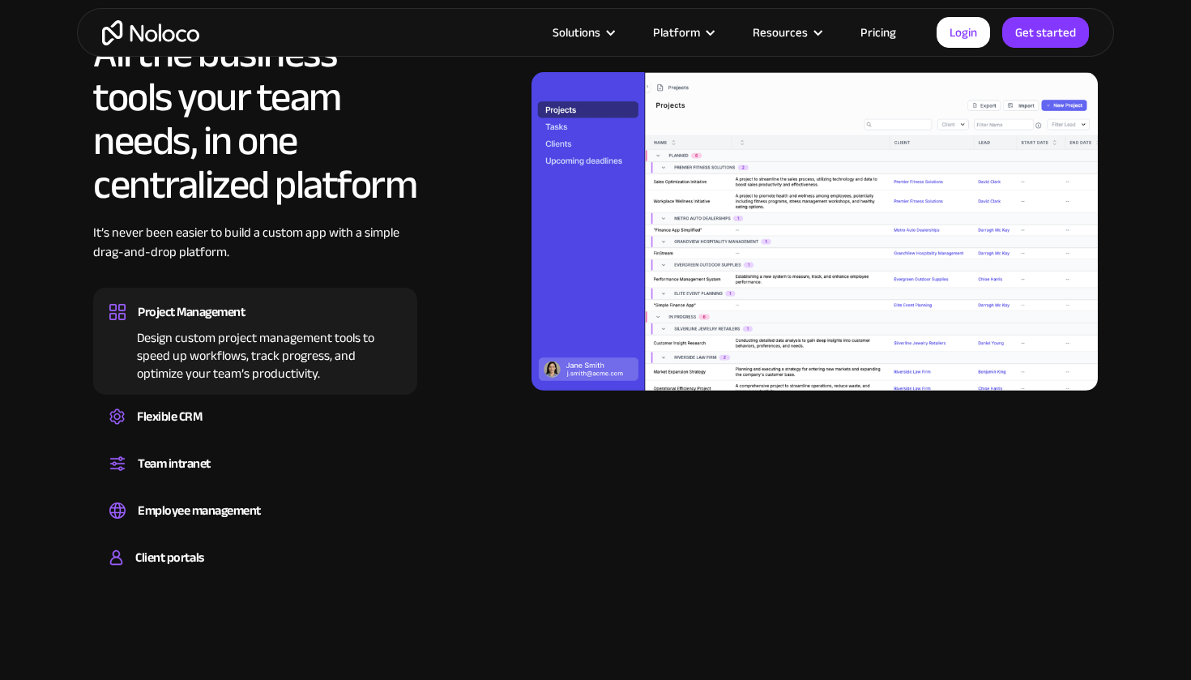
scroll to position [1471, 0]
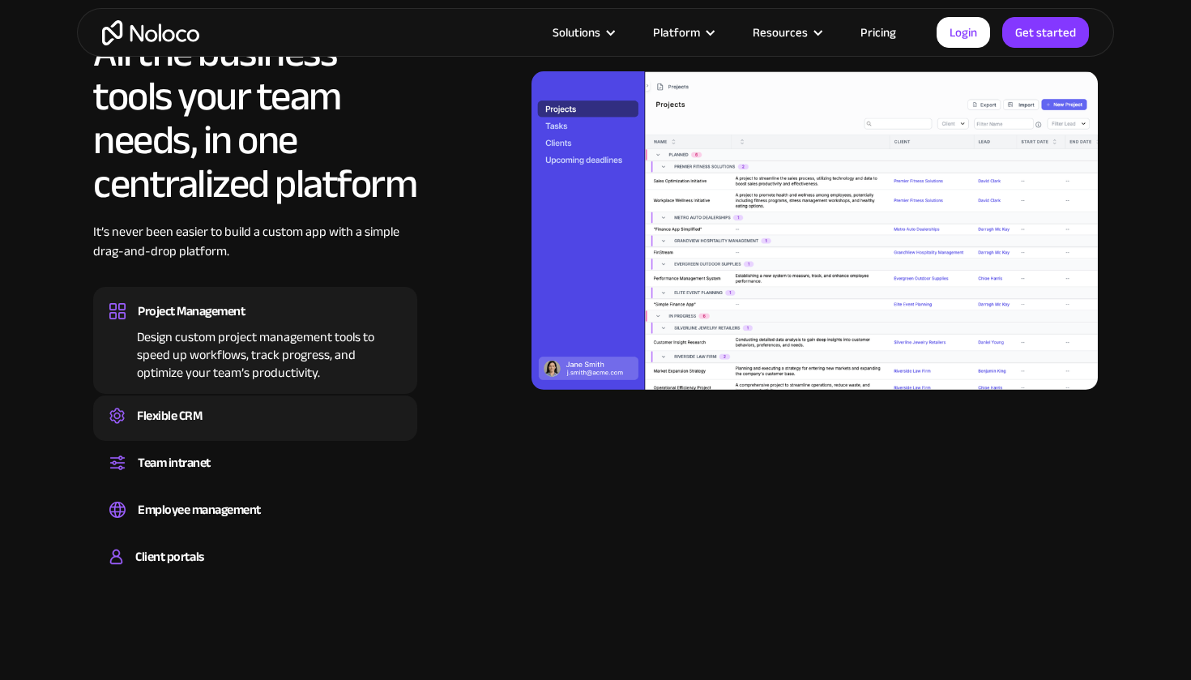
click at [284, 415] on div "Flexible CRM" at bounding box center [255, 416] width 292 height 24
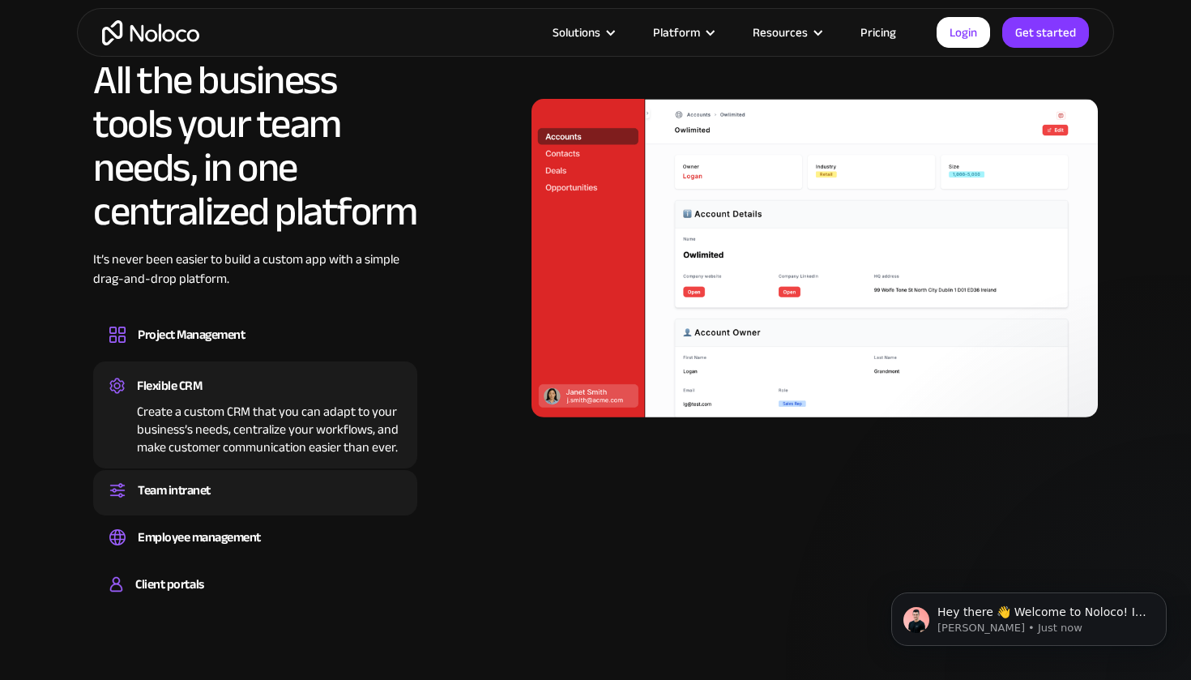
scroll to position [0, 0]
click at [299, 494] on div "Team intranet" at bounding box center [255, 490] width 292 height 24
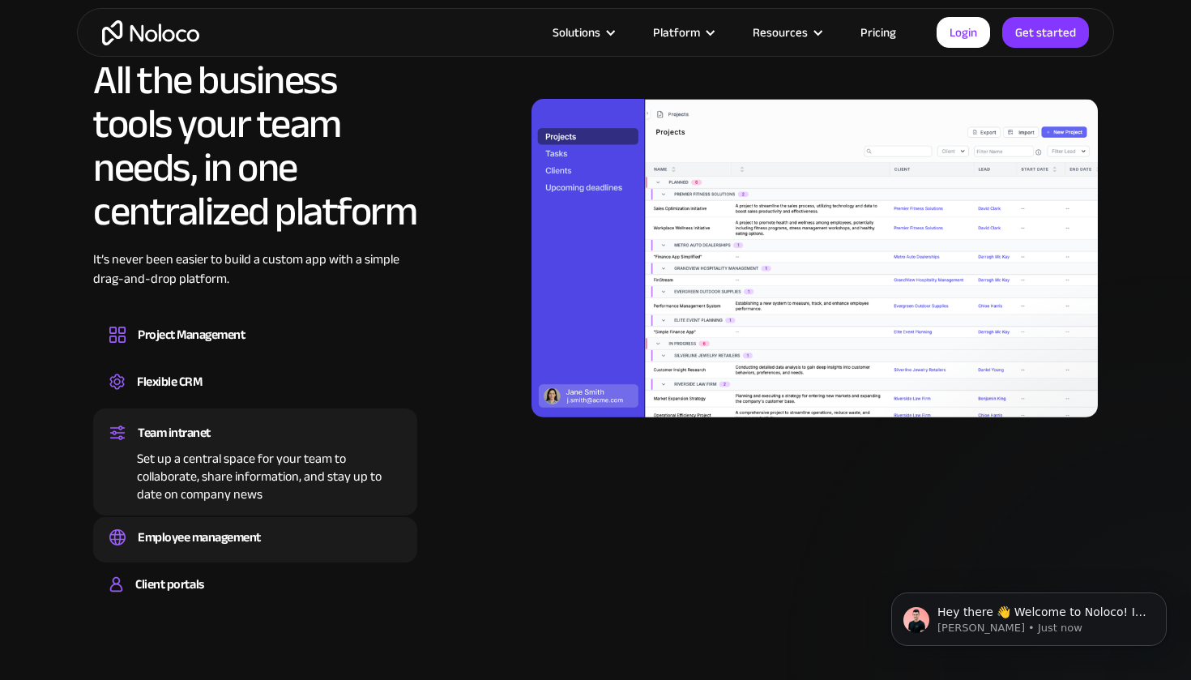
click at [297, 545] on div "Employee management" at bounding box center [255, 537] width 292 height 24
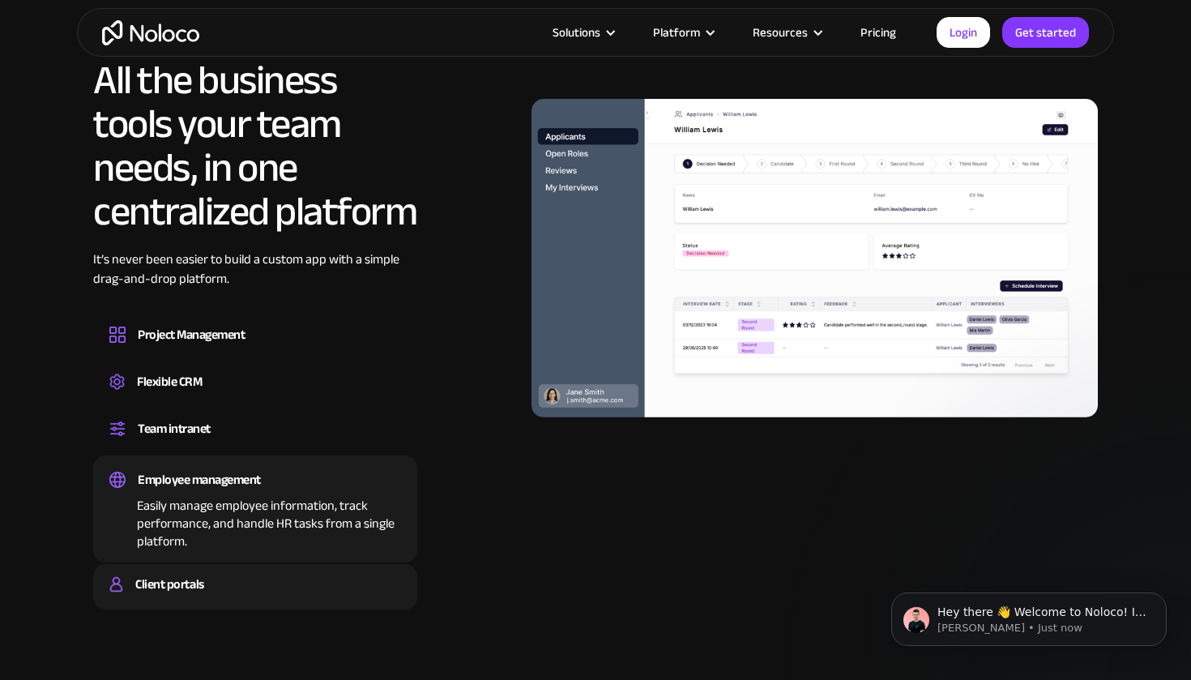
click at [290, 581] on div "Client portals" at bounding box center [255, 584] width 292 height 24
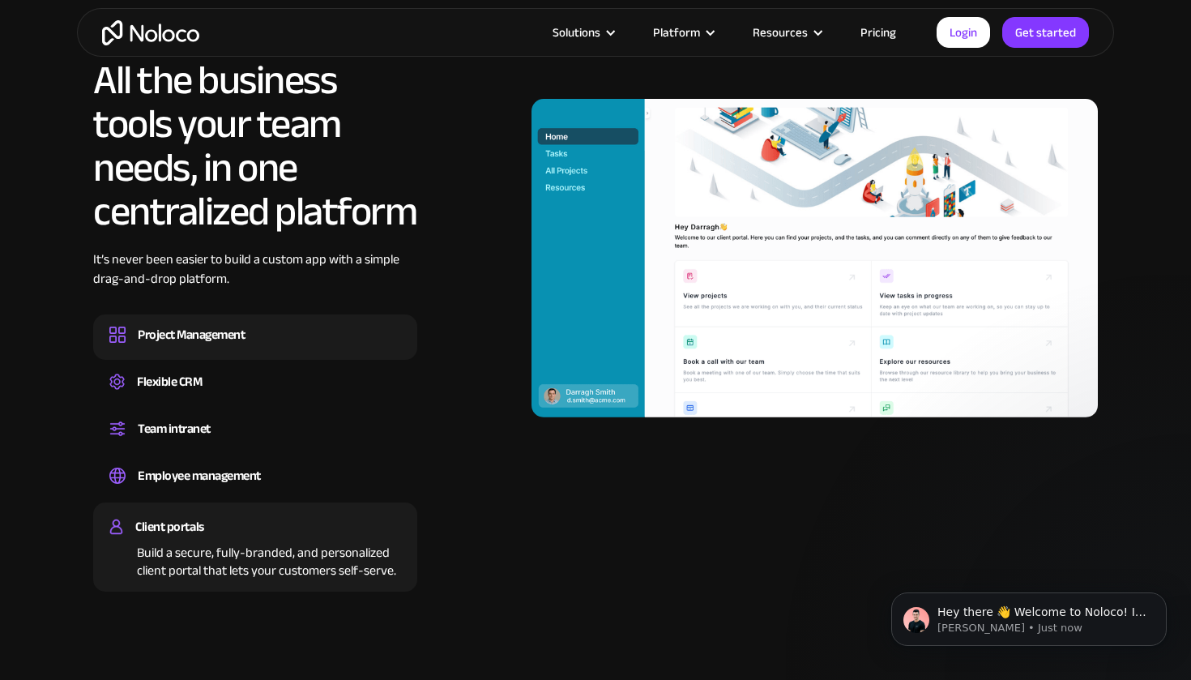
click at [268, 344] on div "Project Management" at bounding box center [255, 334] width 292 height 24
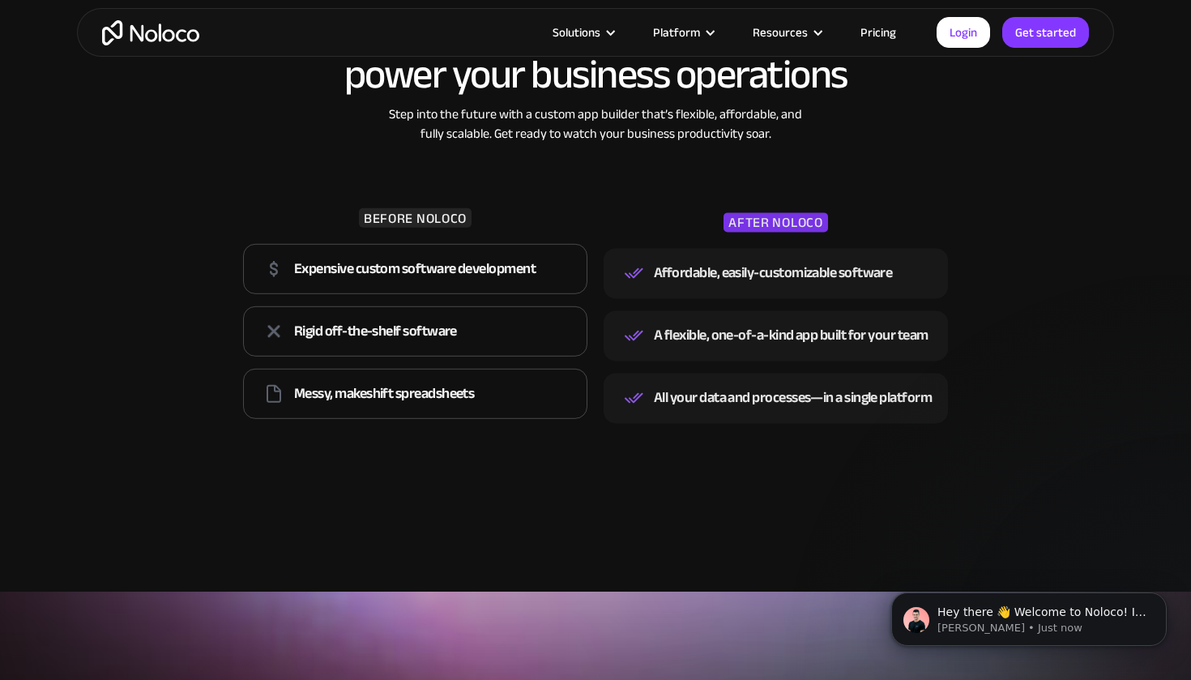
scroll to position [2230, 0]
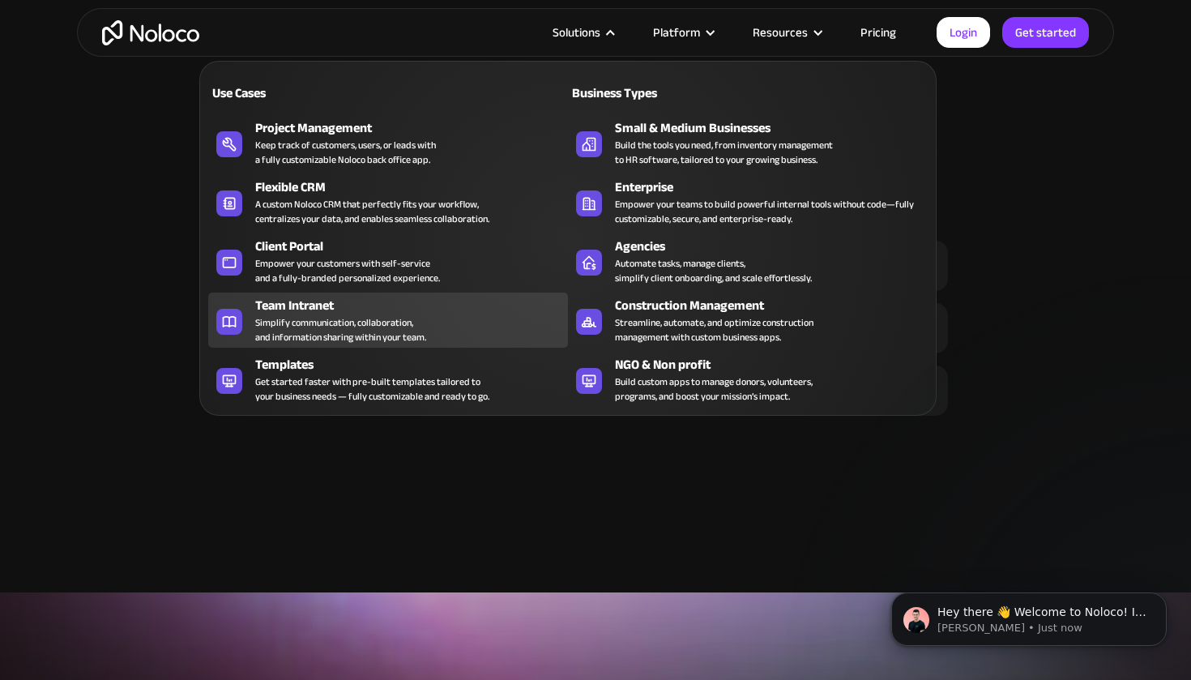
click at [462, 310] on div "Team Intranet" at bounding box center [415, 305] width 320 height 19
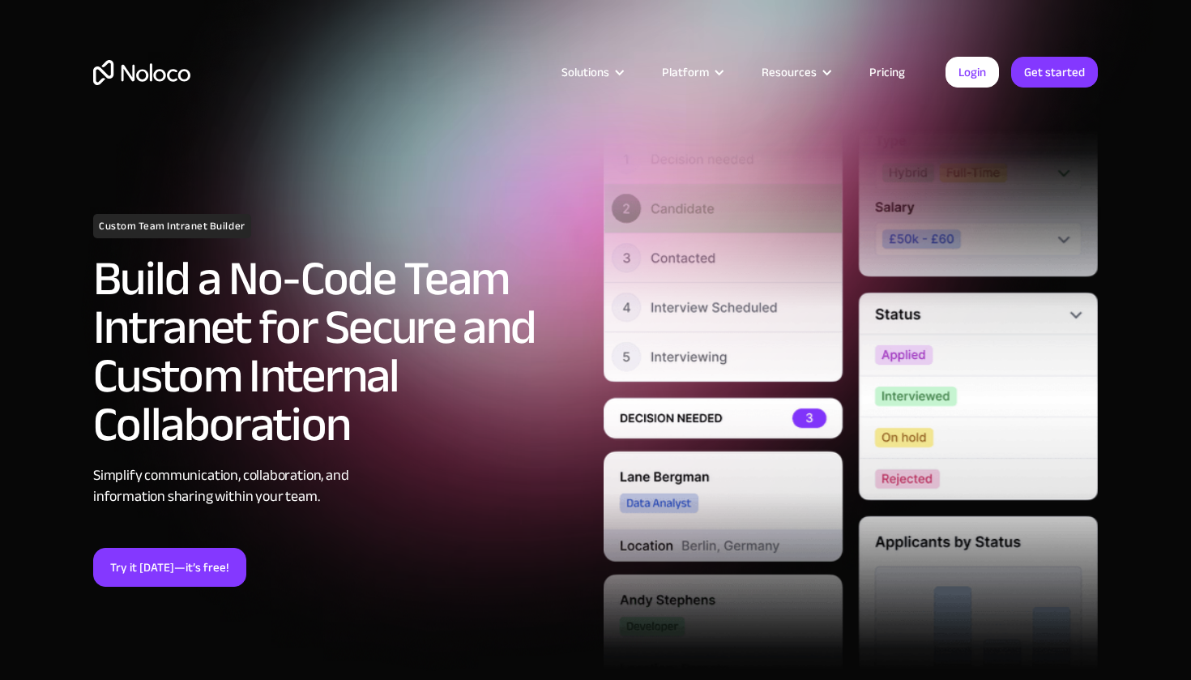
click at [885, 75] on link "Pricing" at bounding box center [887, 72] width 76 height 21
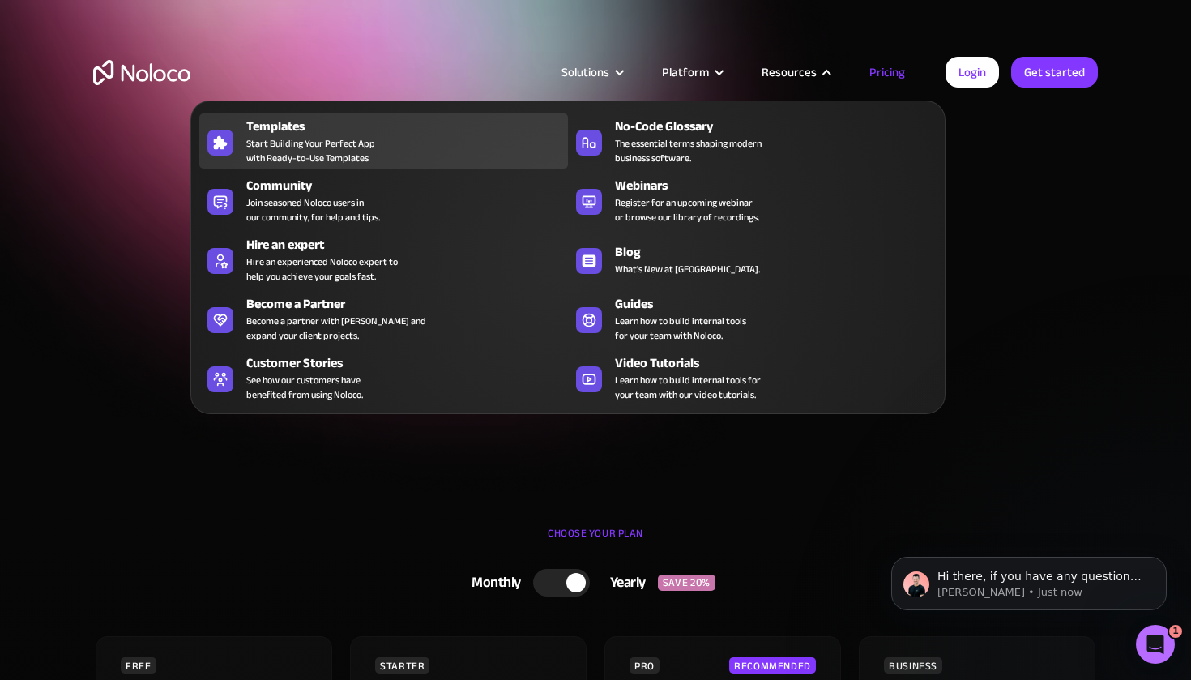
click at [359, 149] on span "Start Building Your Perfect App with Ready-to-Use Templates" at bounding box center [310, 150] width 129 height 29
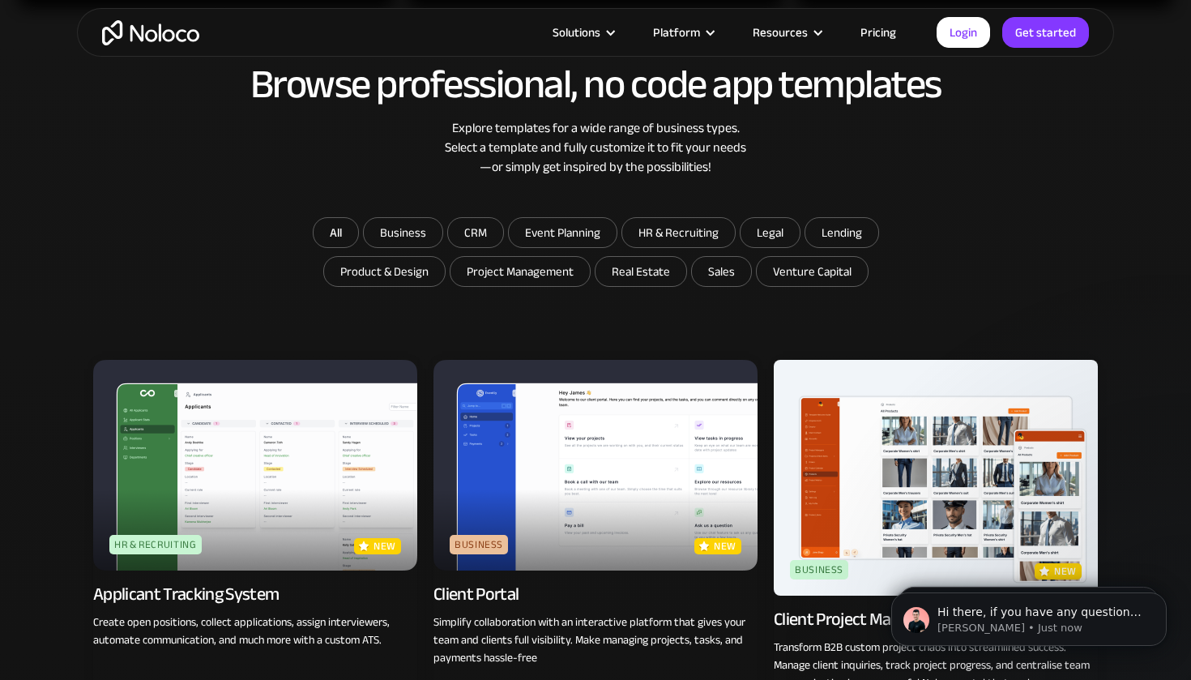
scroll to position [834, 0]
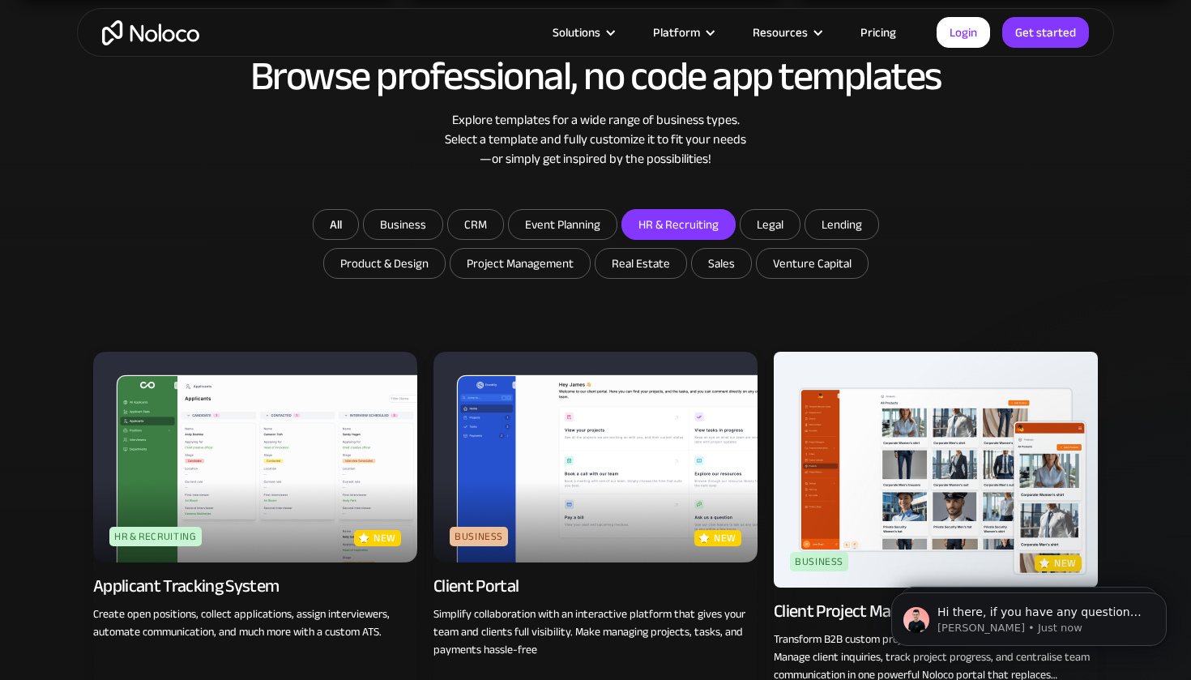
click at [442, 217] on input "HR & Recruiting" at bounding box center [403, 224] width 79 height 29
checkbox input "true"
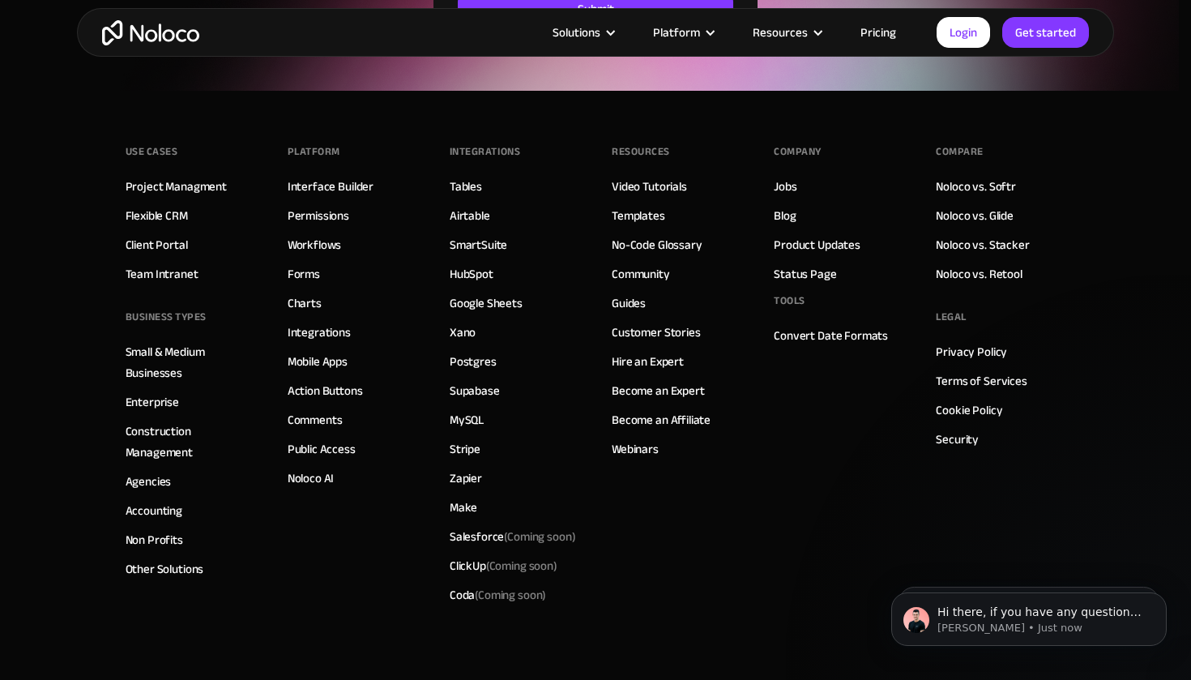
scroll to position [2604, 0]
click at [352, 394] on link "Action Buttons" at bounding box center [325, 391] width 75 height 21
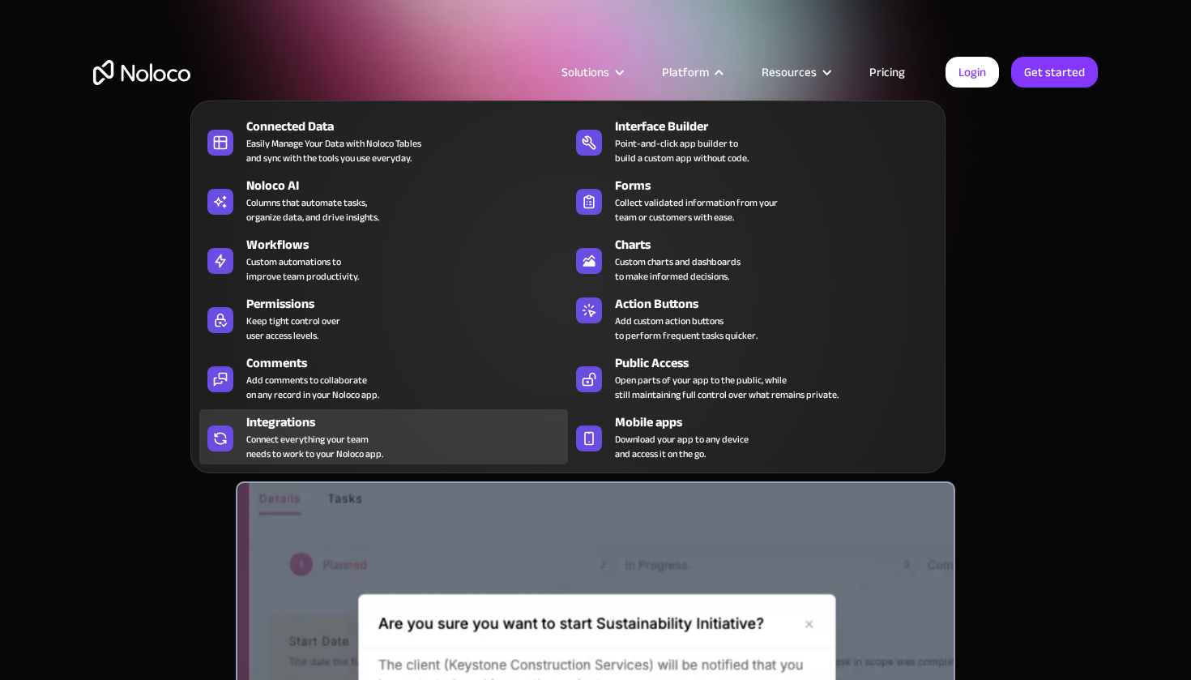
click at [406, 427] on div "Integrations" at bounding box center [410, 421] width 329 height 19
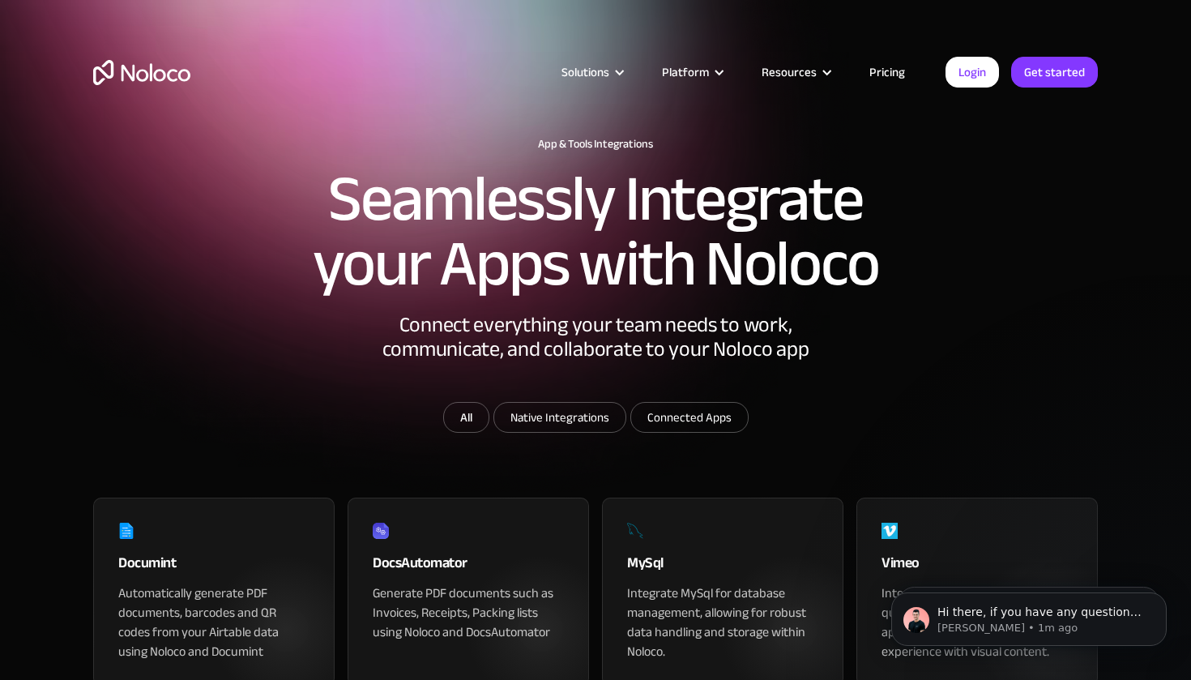
click at [162, 82] on img "home" at bounding box center [141, 72] width 97 height 25
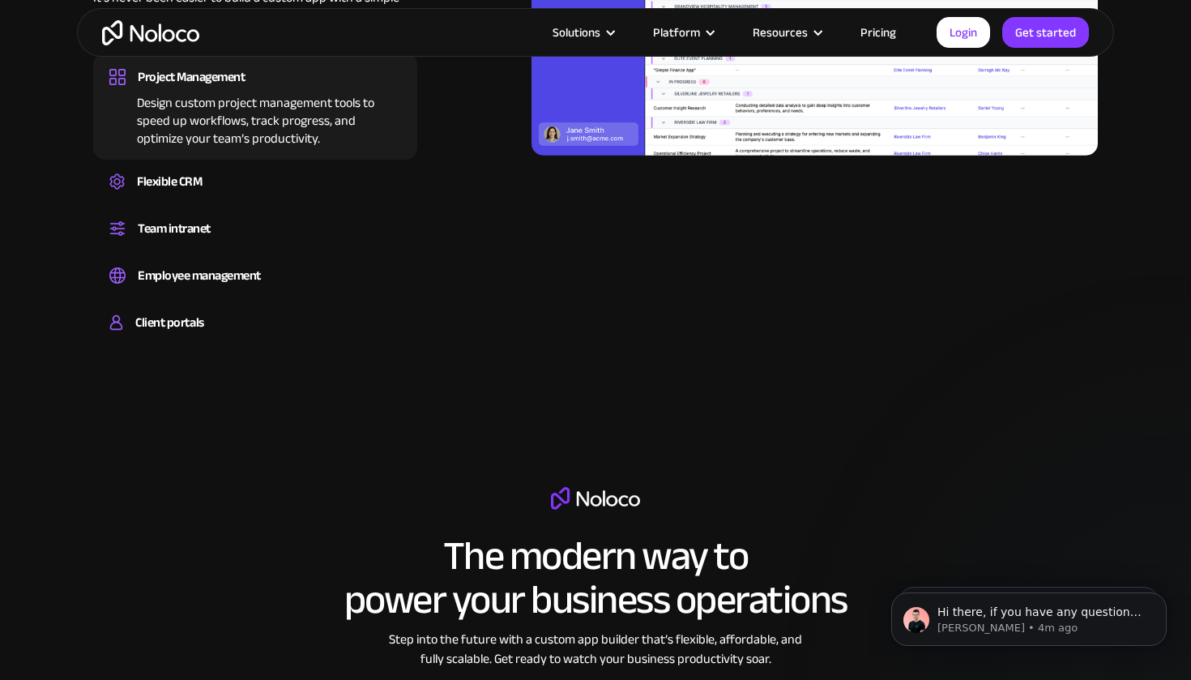
scroll to position [1706, 0]
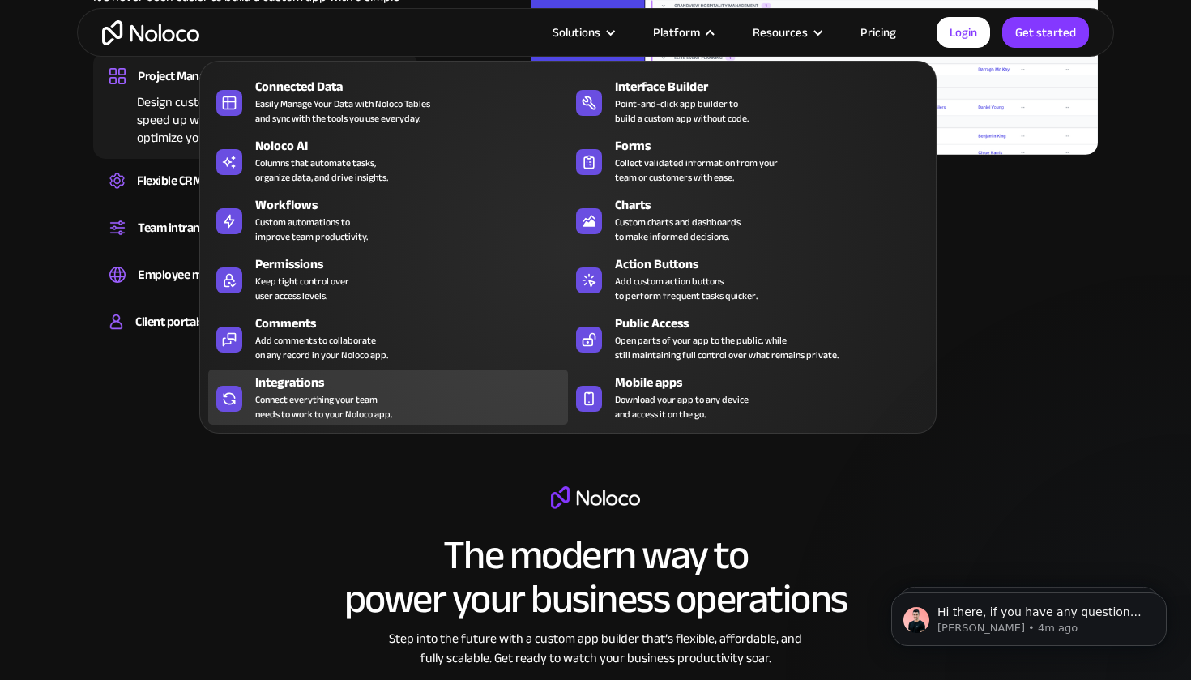
click at [365, 399] on div "Connect everything your team needs to work to your Noloco app." at bounding box center [323, 406] width 137 height 29
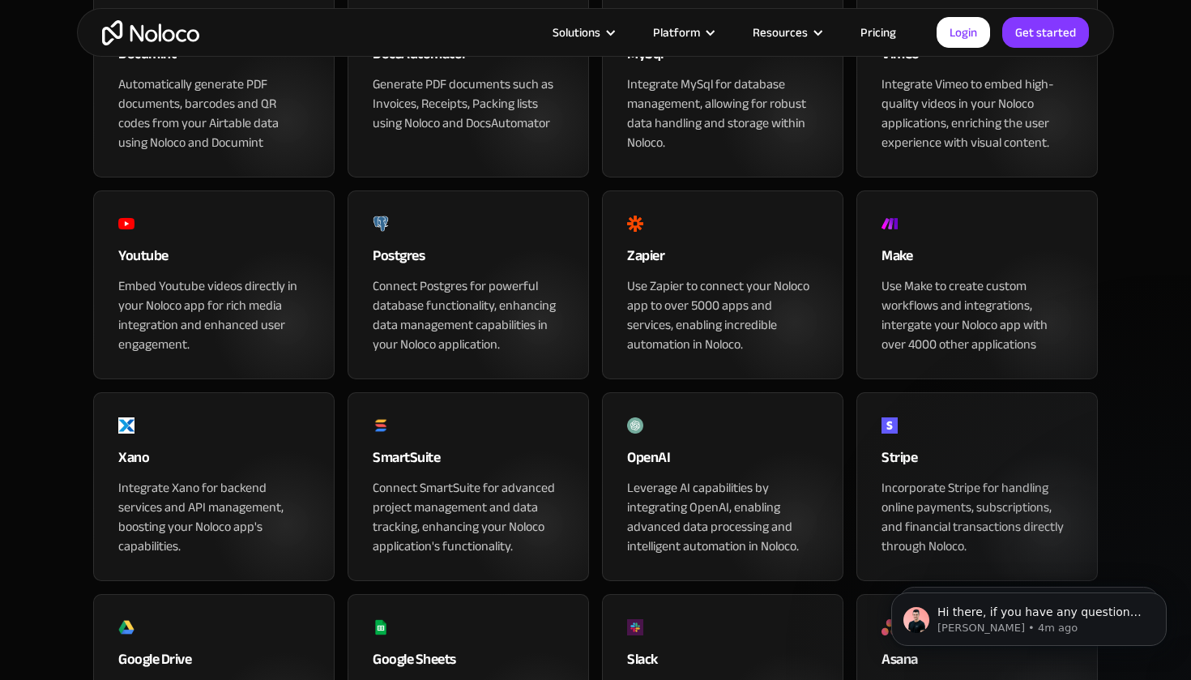
scroll to position [473, 0]
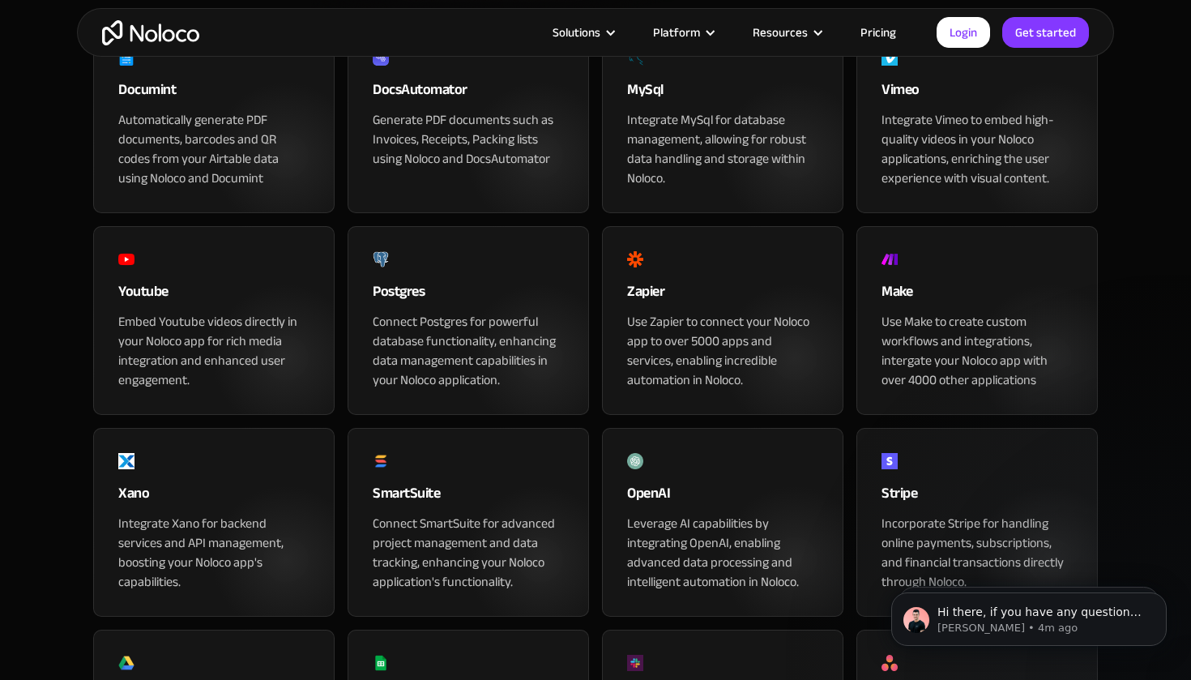
click at [692, 312] on div "Zapier" at bounding box center [722, 296] width 191 height 32
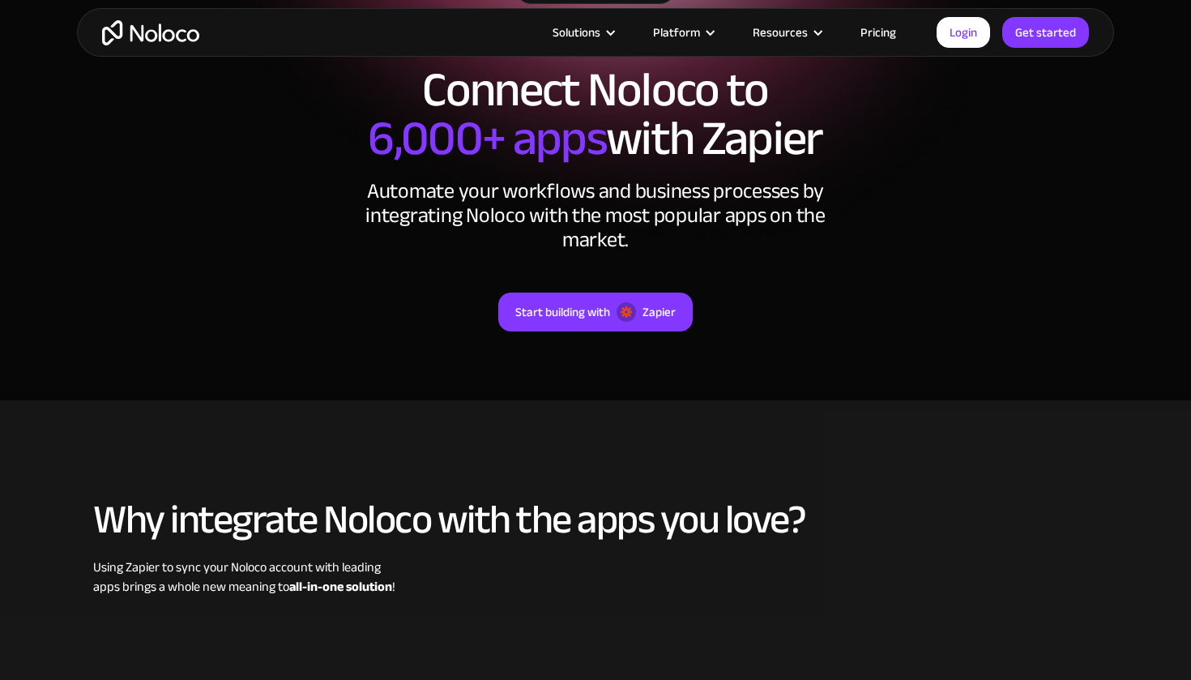
scroll to position [210, 0]
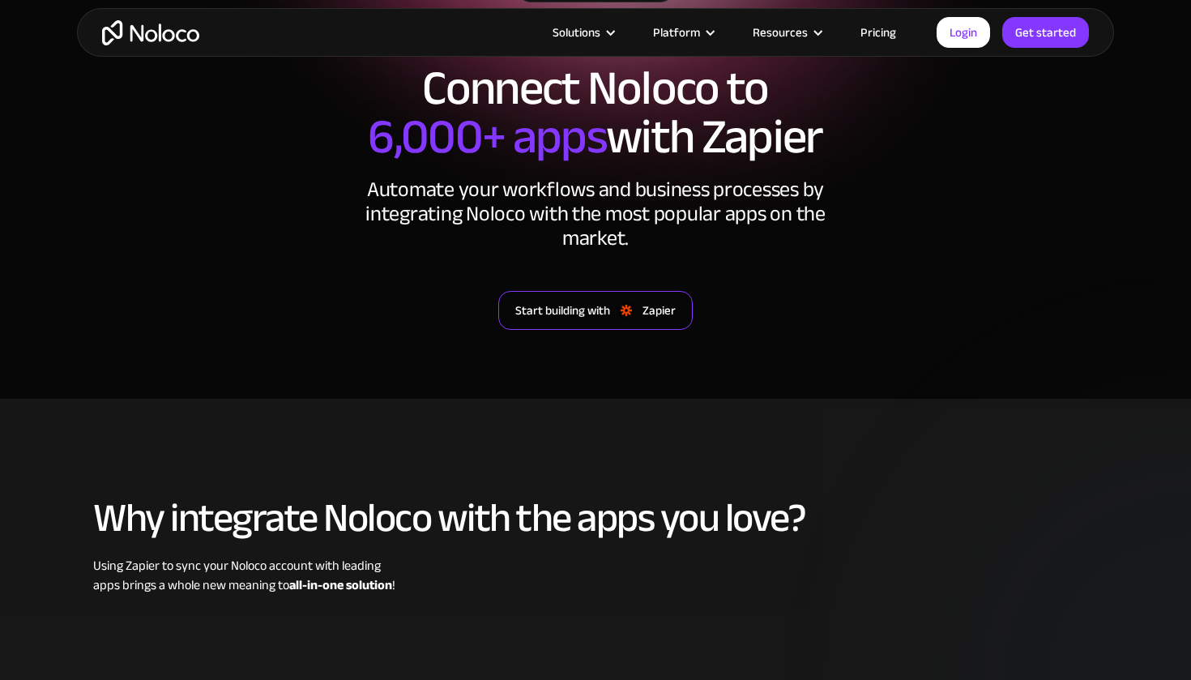
click at [607, 312] on div "Start building with" at bounding box center [562, 310] width 95 height 21
